Goal: Task Accomplishment & Management: Complete application form

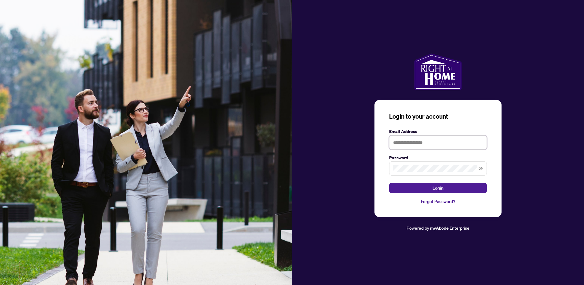
click at [424, 138] on input "text" at bounding box center [438, 142] width 98 height 14
type input "**********"
click at [433, 190] on span "Login" at bounding box center [438, 188] width 11 height 10
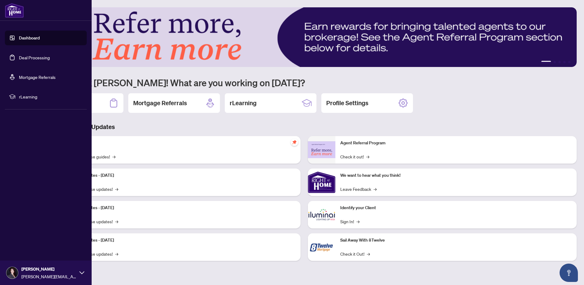
click at [34, 38] on link "Dashboard" at bounding box center [29, 38] width 21 height 6
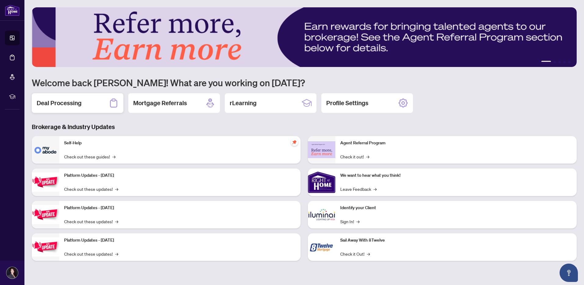
click at [92, 101] on div "Deal Processing" at bounding box center [78, 103] width 92 height 20
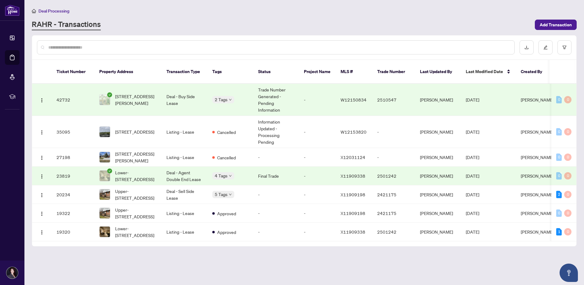
click at [137, 93] on span "[STREET_ADDRESS][PERSON_NAME]" at bounding box center [136, 99] width 42 height 13
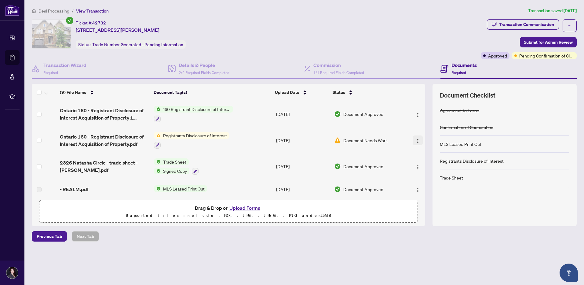
click at [416, 140] on img "button" at bounding box center [418, 140] width 5 height 5
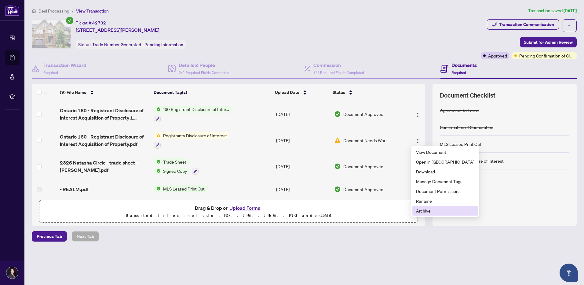
click at [428, 212] on span "Archive" at bounding box center [445, 210] width 58 height 7
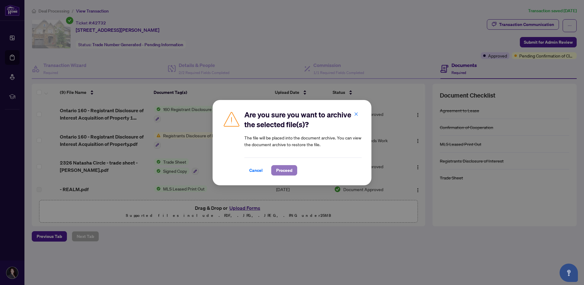
click at [289, 171] on span "Proceed" at bounding box center [284, 170] width 16 height 10
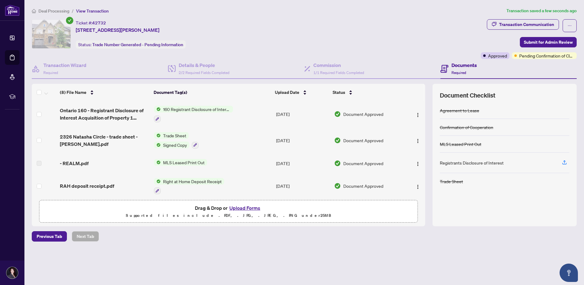
click at [384, 265] on main "Deal Processing / View Transaction Transaction saved a few seconds ago Ticket #…" at bounding box center [304, 142] width 560 height 285
click at [375, 24] on div "Ticket #: 42732 [STREET_ADDRESS][PERSON_NAME] Status: Trade Number Generated - …" at bounding box center [255, 33] width 447 height 29
click at [58, 233] on span "Previous Tab" at bounding box center [49, 236] width 25 height 10
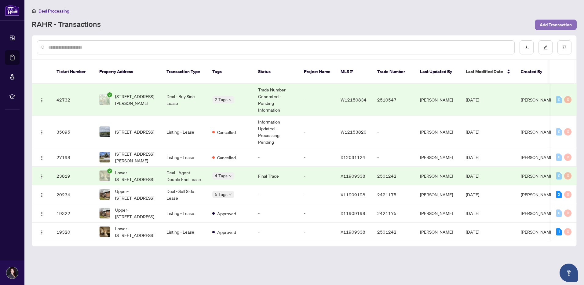
click at [553, 24] on span "Add Transaction" at bounding box center [556, 25] width 32 height 10
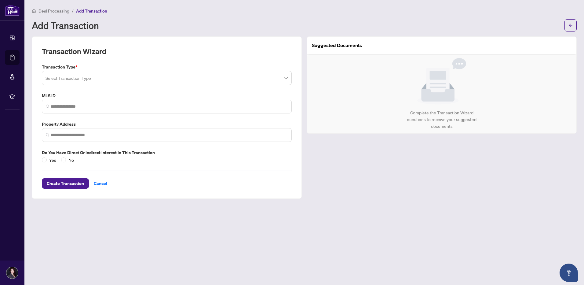
click at [94, 79] on input "search" at bounding box center [164, 78] width 237 height 13
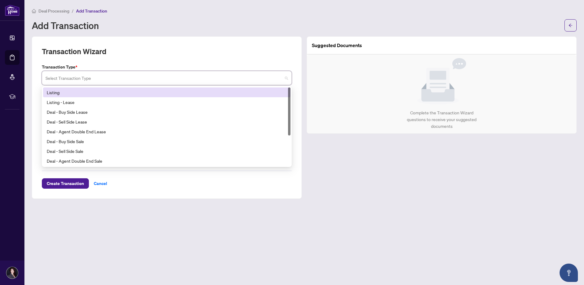
click at [82, 90] on div "Listing" at bounding box center [167, 92] width 240 height 7
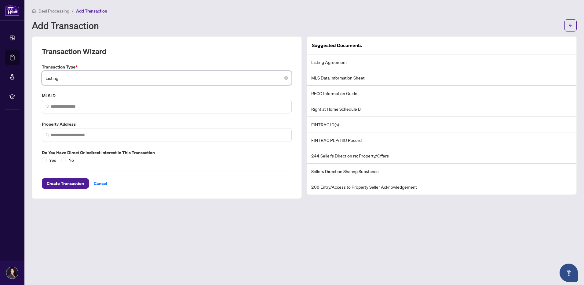
paste input "*********"
type input "*********"
click at [109, 70] on div "Transaction Type * Listing No data No data" at bounding box center [166, 74] width 255 height 21
click at [85, 102] on span at bounding box center [167, 107] width 250 height 14
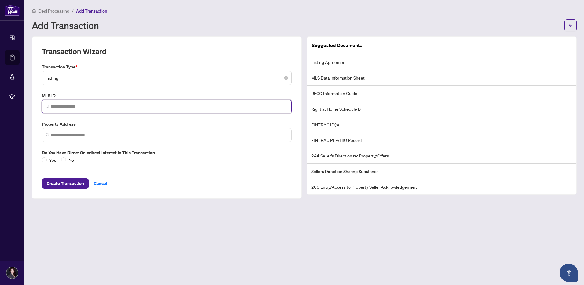
paste input "*********"
type input "*********"
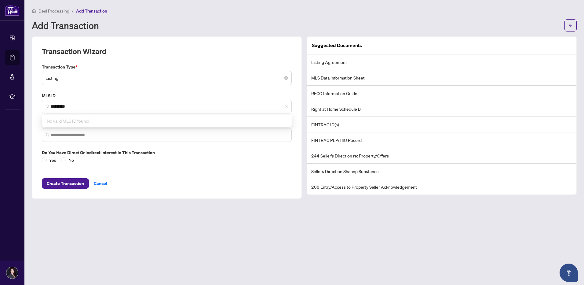
click at [103, 85] on input "search" at bounding box center [164, 78] width 237 height 13
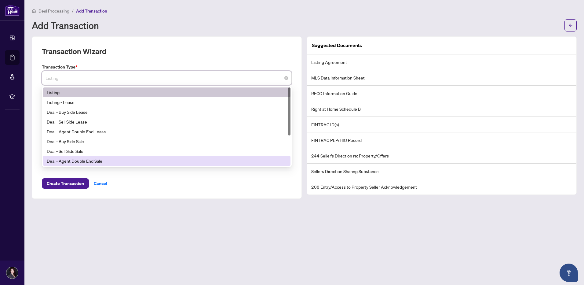
click at [201, 194] on div "Transaction Wizard Transaction Type * Listing 19 20 21 Listing Listing - Lease …" at bounding box center [167, 117] width 270 height 162
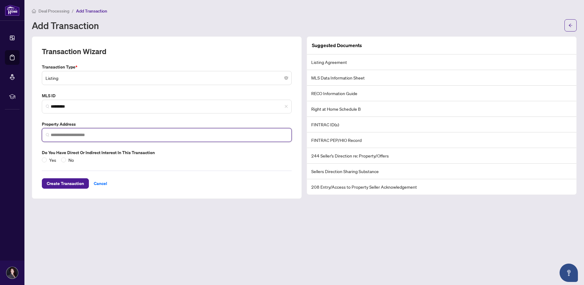
click at [97, 133] on input "search" at bounding box center [169, 135] width 237 height 6
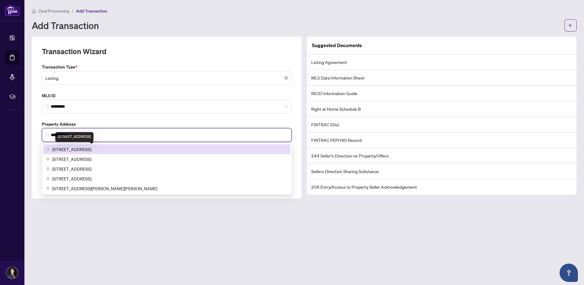
click at [91, 149] on span "[STREET_ADDRESS]" at bounding box center [71, 149] width 39 height 7
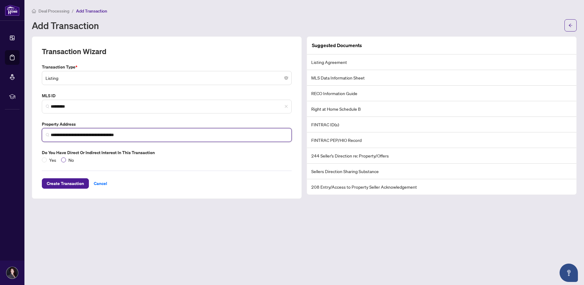
type input "**********"
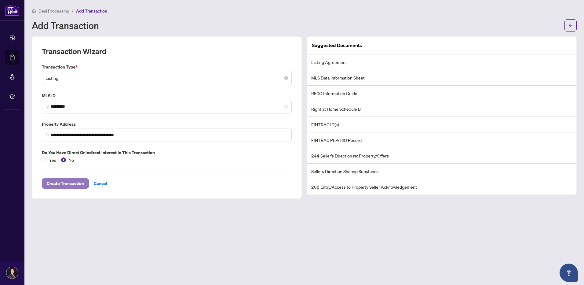
click at [75, 184] on span "Create Transaction" at bounding box center [65, 184] width 37 height 10
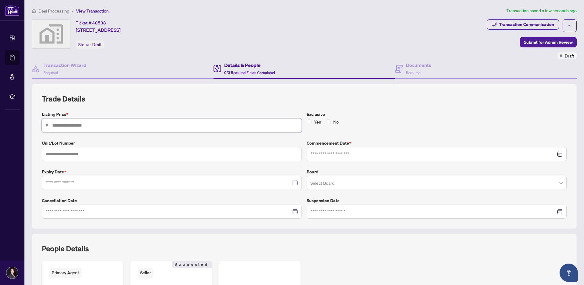
click at [84, 126] on input "text" at bounding box center [175, 125] width 246 height 7
type input "*******"
click at [327, 159] on div at bounding box center [437, 154] width 260 height 14
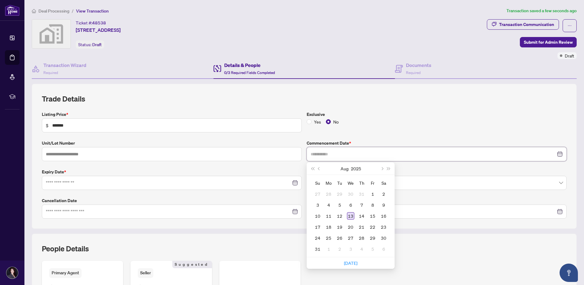
type input "**********"
click at [351, 216] on div "13" at bounding box center [350, 215] width 7 height 7
click at [146, 179] on div at bounding box center [172, 183] width 260 height 14
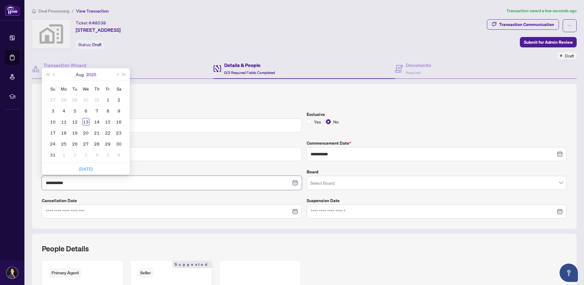
type input "**********"
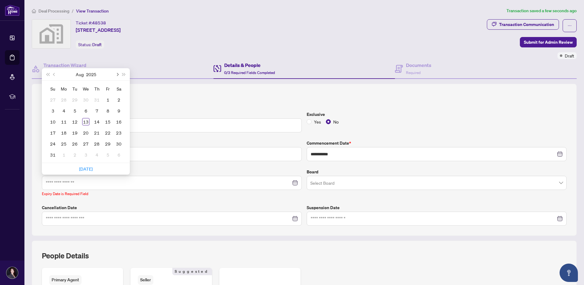
click at [117, 73] on span "Next month (PageDown)" at bounding box center [117, 74] width 3 height 3
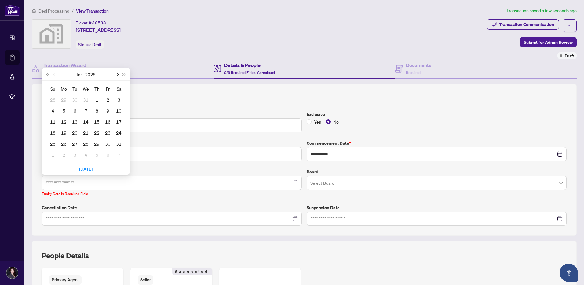
click at [117, 73] on span "Next month (PageDown)" at bounding box center [117, 74] width 3 height 3
type input "**********"
click at [98, 112] on div "12" at bounding box center [96, 110] width 7 height 7
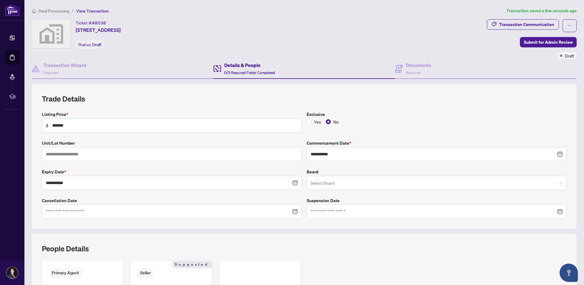
click at [322, 184] on input "search" at bounding box center [434, 183] width 247 height 13
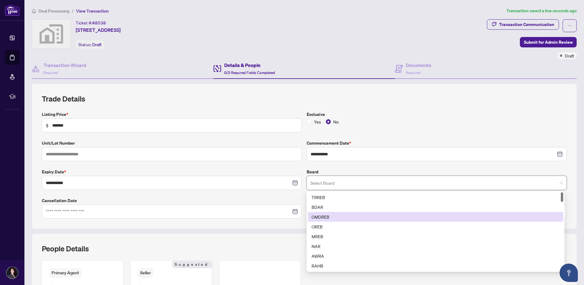
click at [324, 212] on div "OMDREB" at bounding box center [436, 217] width 256 height 10
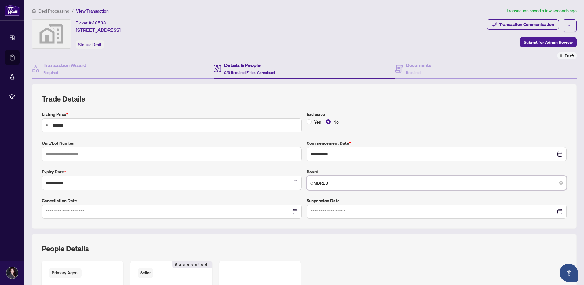
click at [218, 197] on label "Cancellation Date" at bounding box center [172, 200] width 260 height 7
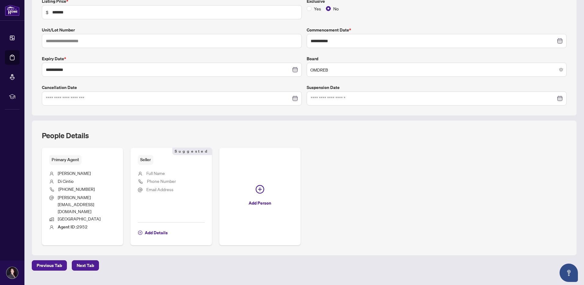
scroll to position [114, 0]
click at [158, 227] on span "Add Details" at bounding box center [156, 232] width 23 height 10
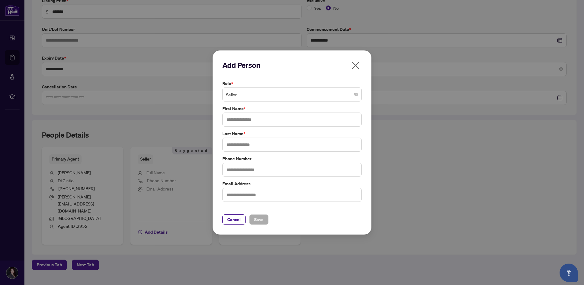
click at [257, 91] on span "Seller" at bounding box center [292, 95] width 132 height 12
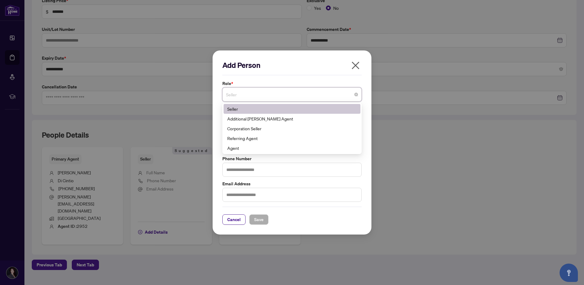
click at [257, 91] on span "Seller" at bounding box center [292, 95] width 132 height 12
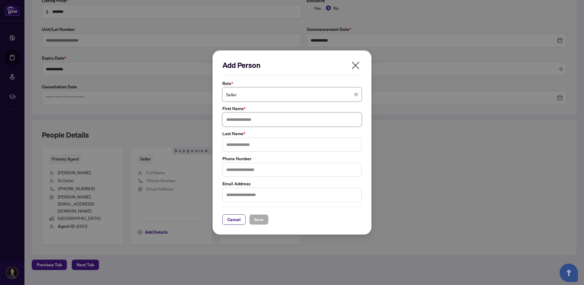
click at [252, 116] on input "text" at bounding box center [292, 119] width 139 height 14
type input "******"
type input "**********"
click at [260, 218] on span "Save" at bounding box center [258, 220] width 9 height 10
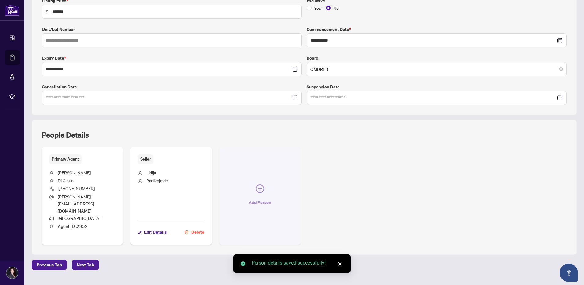
click at [256, 184] on icon "plus-circle" at bounding box center [260, 188] width 9 height 9
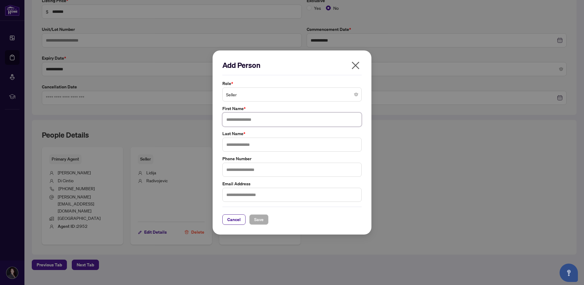
click at [246, 120] on input "text" at bounding box center [292, 119] width 139 height 14
type input "********"
type input "**********"
click at [259, 219] on span "Save" at bounding box center [258, 220] width 9 height 10
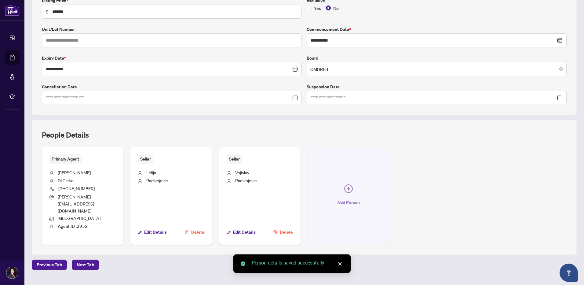
click at [350, 188] on span "button" at bounding box center [348, 189] width 9 height 11
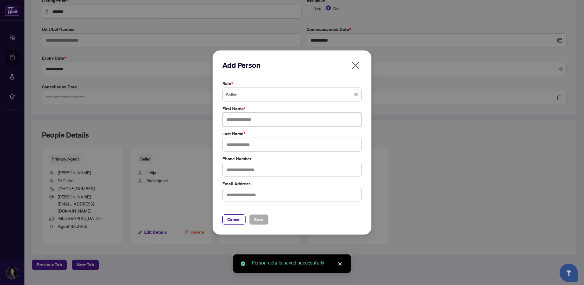
click at [241, 118] on input "text" at bounding box center [292, 119] width 139 height 14
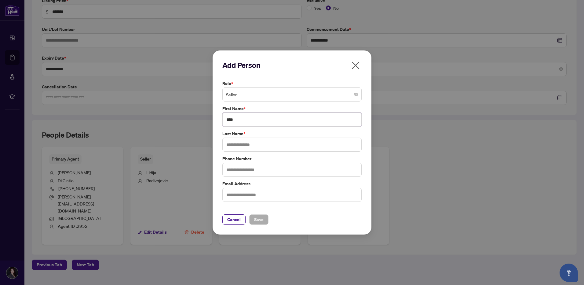
type input "****"
type input "**********"
click at [259, 219] on span "Save" at bounding box center [258, 220] width 9 height 10
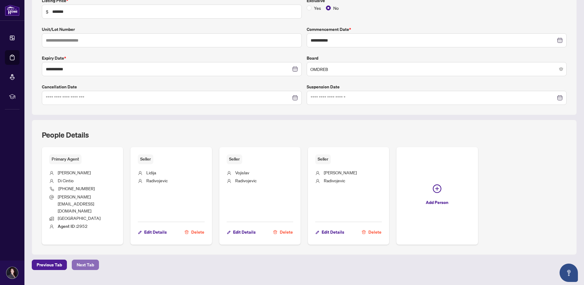
click at [86, 260] on span "Next Tab" at bounding box center [85, 265] width 17 height 10
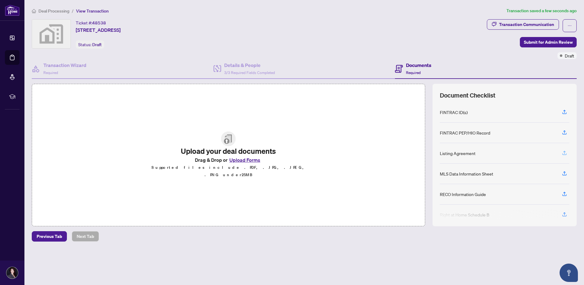
click at [567, 152] on icon "button" at bounding box center [565, 153] width 6 height 6
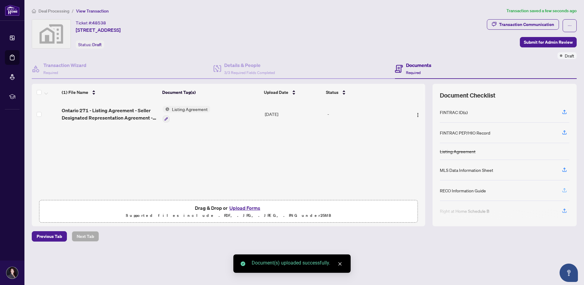
click at [567, 191] on icon "button" at bounding box center [565, 191] width 4 height 2
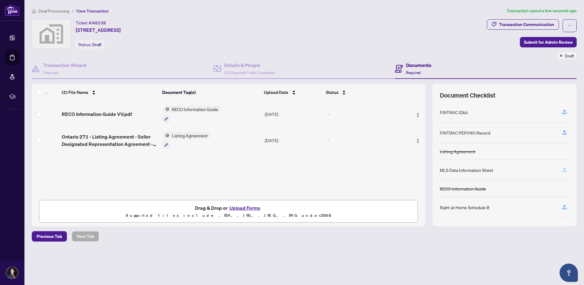
click at [564, 171] on icon "button" at bounding box center [565, 170] width 6 height 6
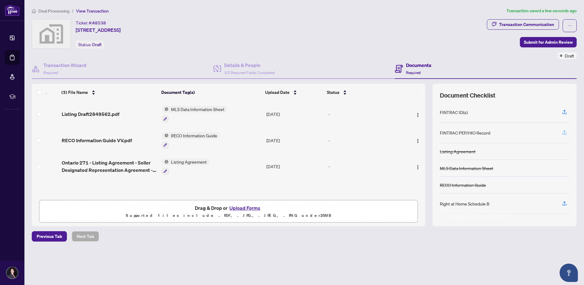
click at [566, 133] on icon "button" at bounding box center [565, 133] width 6 height 6
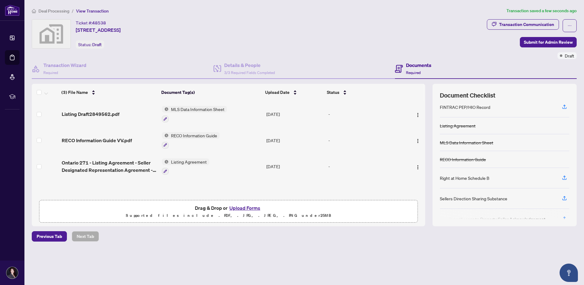
scroll to position [59, 0]
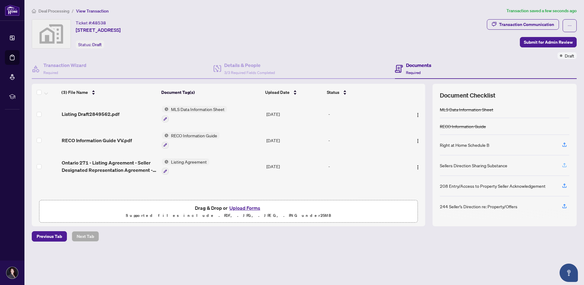
click at [564, 165] on icon "button" at bounding box center [565, 165] width 6 height 6
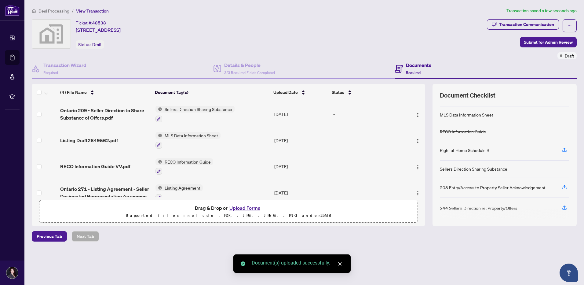
scroll to position [55, 0]
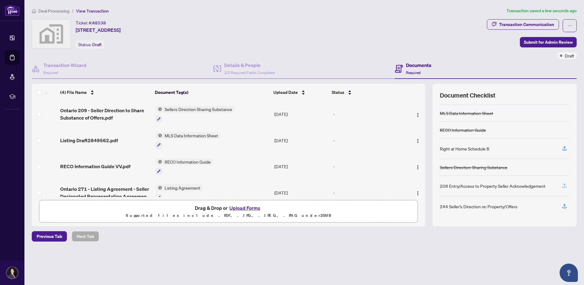
click at [565, 186] on icon "button" at bounding box center [565, 184] width 2 height 3
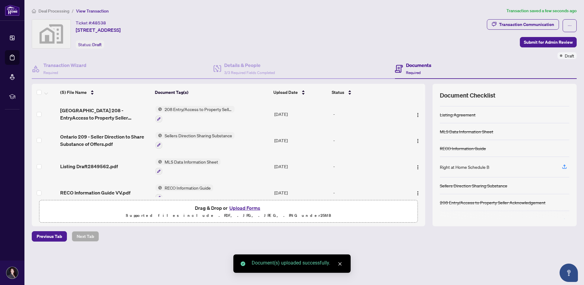
scroll to position [51, 0]
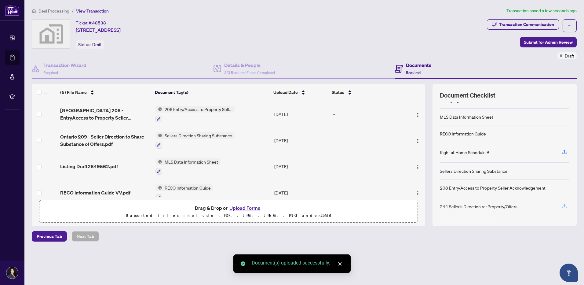
click at [564, 204] on icon "button" at bounding box center [565, 206] width 6 height 6
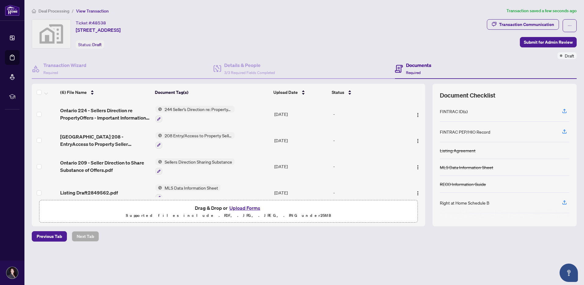
scroll to position [0, 0]
click at [564, 112] on icon "button" at bounding box center [565, 112] width 6 height 6
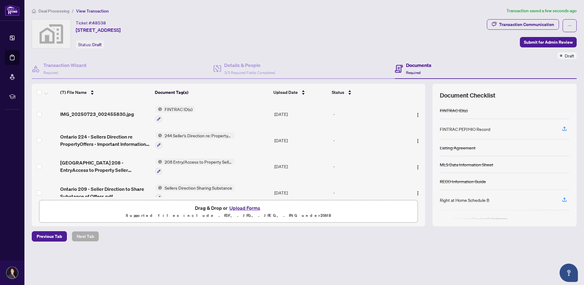
click at [250, 207] on button "Upload Forms" at bounding box center [245, 208] width 35 height 8
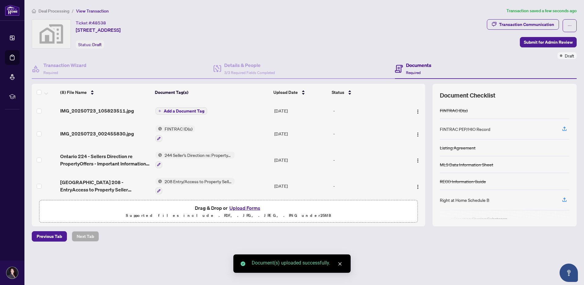
click at [182, 109] on span "Add a Document Tag" at bounding box center [184, 111] width 41 height 4
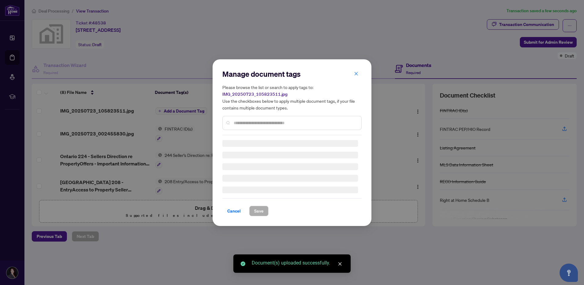
click at [251, 117] on div at bounding box center [292, 123] width 139 height 14
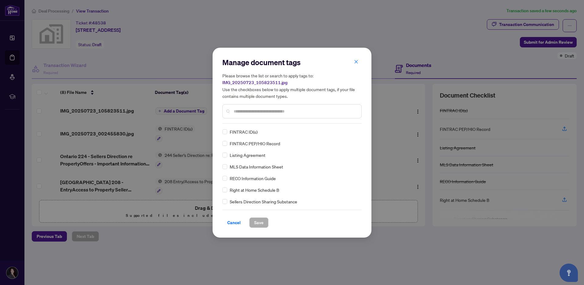
click at [255, 131] on span "FINTRAC ID(s)" at bounding box center [244, 131] width 28 height 7
click at [258, 224] on span "Save" at bounding box center [258, 223] width 9 height 10
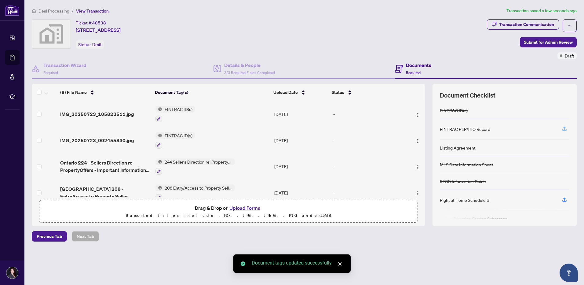
click at [562, 130] on icon "button" at bounding box center [565, 129] width 6 height 6
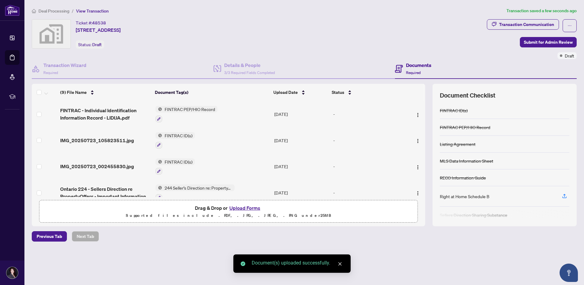
click at [246, 206] on button "Upload Forms" at bounding box center [245, 208] width 35 height 8
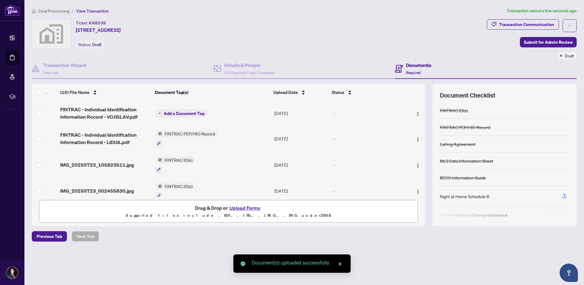
click at [247, 209] on button "Upload Forms" at bounding box center [245, 208] width 35 height 8
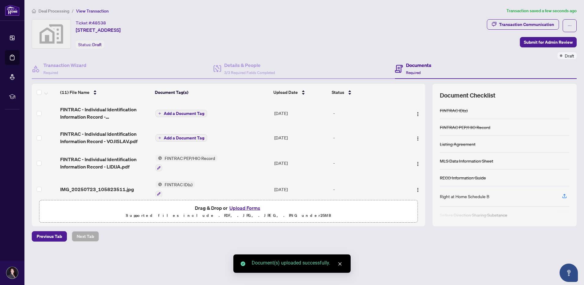
click at [187, 137] on span "Add a Document Tag" at bounding box center [184, 138] width 41 height 4
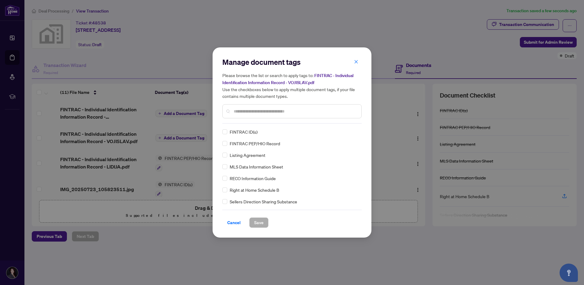
click at [267, 144] on span "FINTRAC PEP/HIO Record" at bounding box center [255, 143] width 50 height 7
click at [266, 221] on button "Save" at bounding box center [258, 222] width 19 height 10
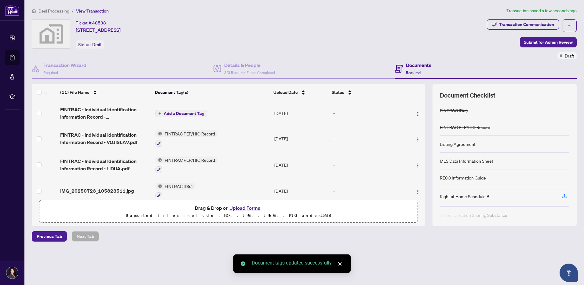
click at [181, 110] on button "Add a Document Tag" at bounding box center [182, 113] width 52 height 7
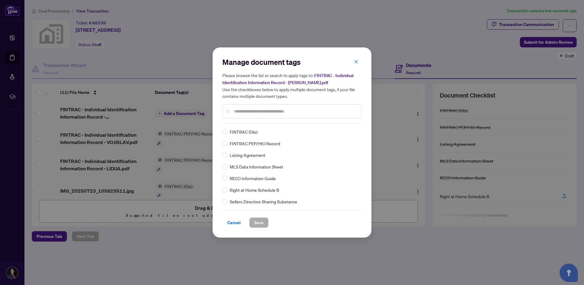
click at [227, 143] on div "FINTRAC PEP/HIO Record" at bounding box center [291, 143] width 136 height 7
click at [259, 220] on span "Save" at bounding box center [258, 223] width 9 height 10
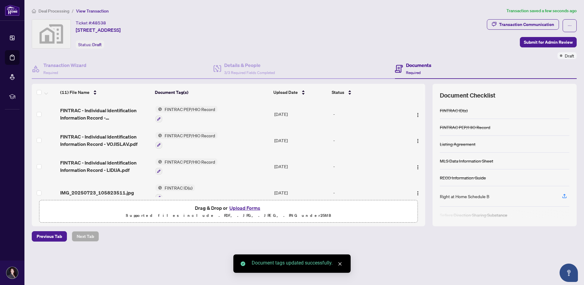
click at [158, 120] on icon "button" at bounding box center [158, 118] width 3 height 3
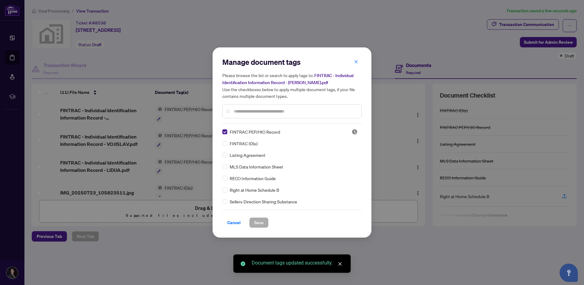
click at [258, 111] on input "text" at bounding box center [295, 111] width 123 height 7
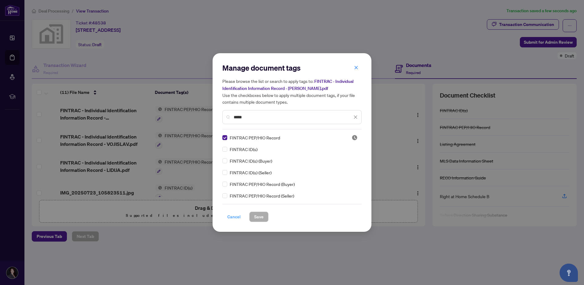
type input "*****"
click at [230, 218] on span "Cancel" at bounding box center [233, 217] width 13 height 10
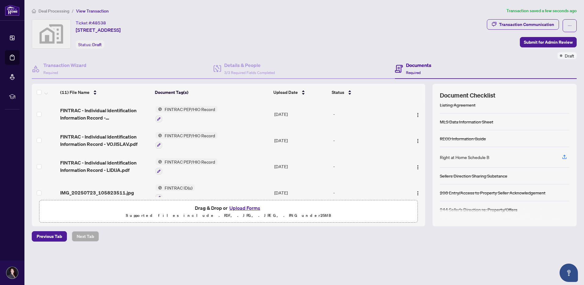
scroll to position [40, 0]
click at [359, 259] on div "Deal Processing / View Transaction Transaction saved a few seconds ago Ticket #…" at bounding box center [304, 135] width 550 height 256
drag, startPoint x: 251, startPoint y: 281, endPoint x: 251, endPoint y: 277, distance: 4.0
click at [251, 281] on main "Deal Processing / View Transaction Transaction saved a few seconds ago Ticket #…" at bounding box center [304, 142] width 560 height 285
click at [238, 208] on button "Upload Forms" at bounding box center [245, 208] width 35 height 8
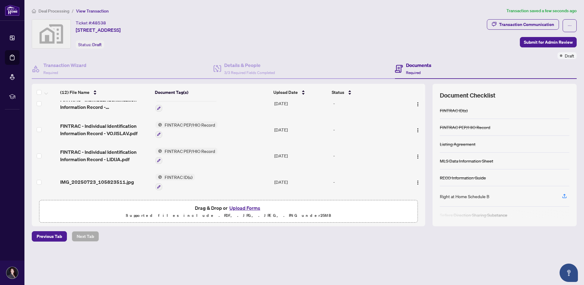
scroll to position [0, 0]
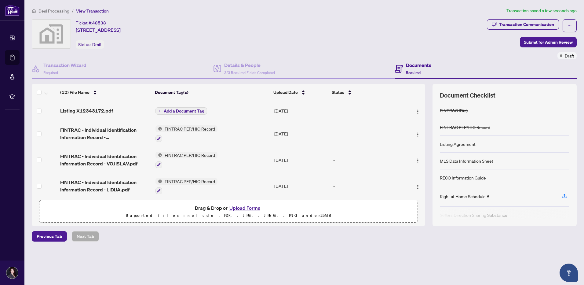
click at [179, 108] on button "Add a Document Tag" at bounding box center [182, 110] width 52 height 7
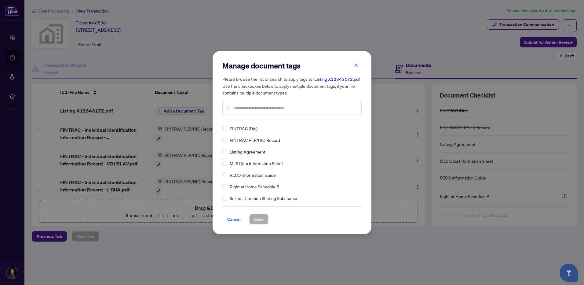
drag, startPoint x: 249, startPoint y: 162, endPoint x: 234, endPoint y: 165, distance: 15.9
click at [248, 162] on span "MLS Data Information Sheet" at bounding box center [256, 163] width 53 height 7
click at [229, 162] on div "MLS Data Information Sheet" at bounding box center [291, 163] width 136 height 7
click at [258, 219] on span "Save" at bounding box center [258, 219] width 9 height 10
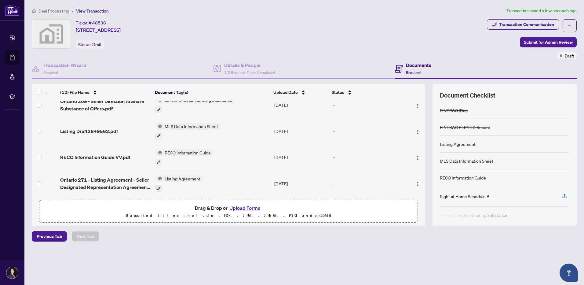
scroll to position [219, 0]
click at [228, 273] on main "Deal Processing / View Transaction Transaction saved a few seconds ago Ticket #…" at bounding box center [304, 142] width 560 height 285
click at [562, 197] on icon "button" at bounding box center [565, 196] width 6 height 6
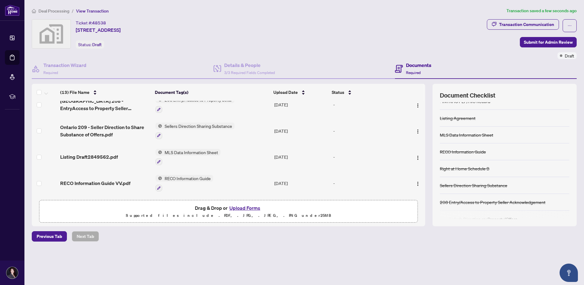
scroll to position [37, 0]
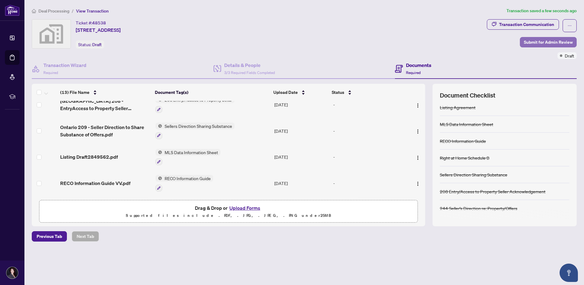
click at [537, 42] on span "Submit for Admin Review" at bounding box center [548, 42] width 49 height 10
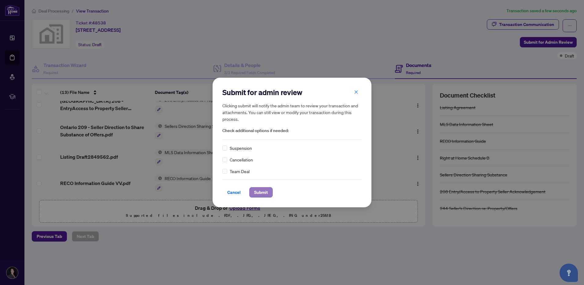
click at [265, 193] on span "Submit" at bounding box center [261, 192] width 14 height 10
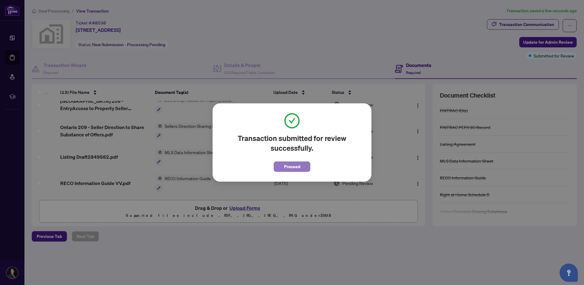
click at [292, 166] on span "Proceed" at bounding box center [292, 167] width 16 height 10
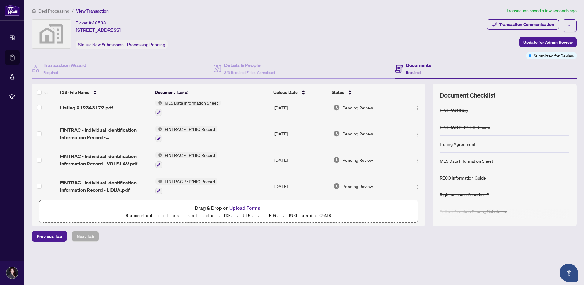
scroll to position [0, 0]
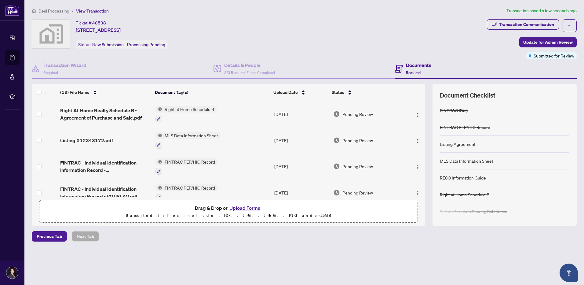
click at [199, 263] on div "Deal Processing / View Transaction Transaction saved a few seconds ago Ticket #…" at bounding box center [304, 135] width 550 height 256
